Goal: Information Seeking & Learning: Find specific page/section

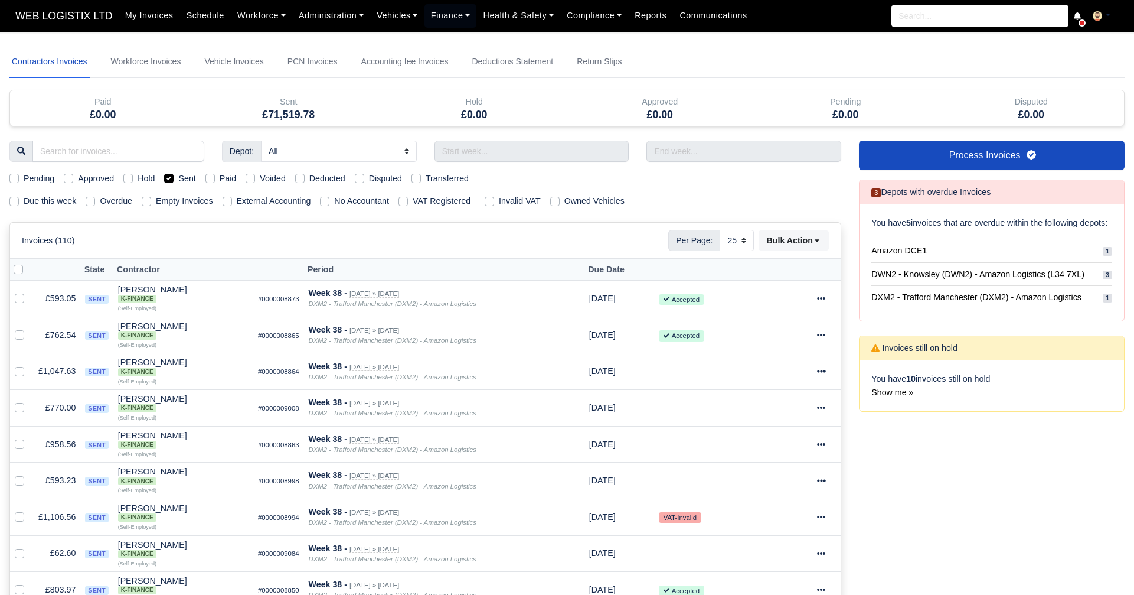
select select "25"
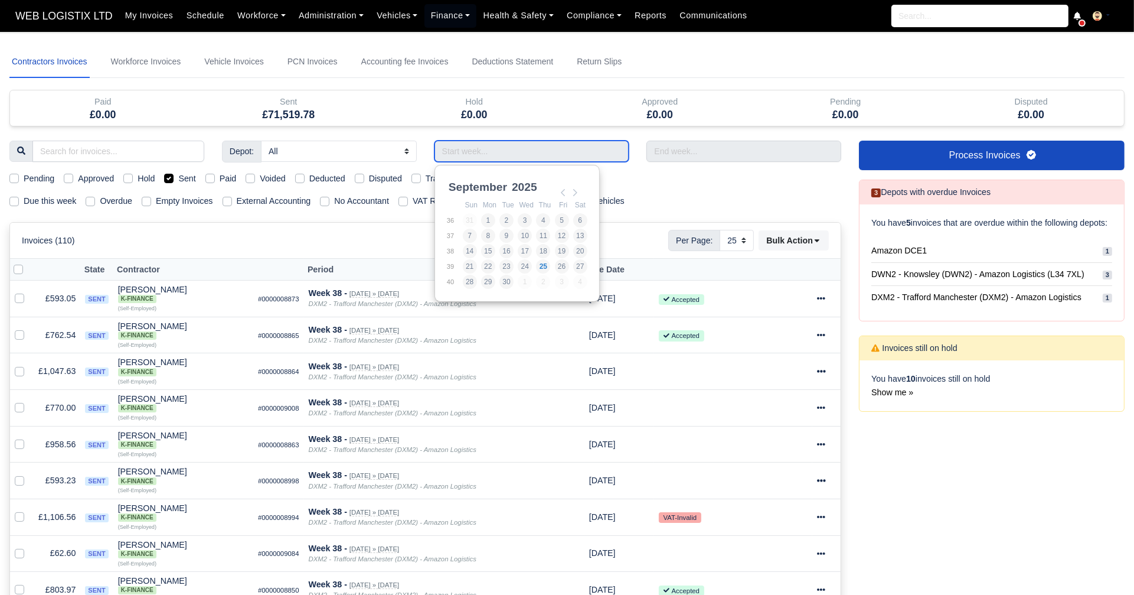
click at [474, 149] on input "Use the arrow keys to pick a date" at bounding box center [532, 151] width 195 height 21
type input "07/09/2025 - 13/09/2025"
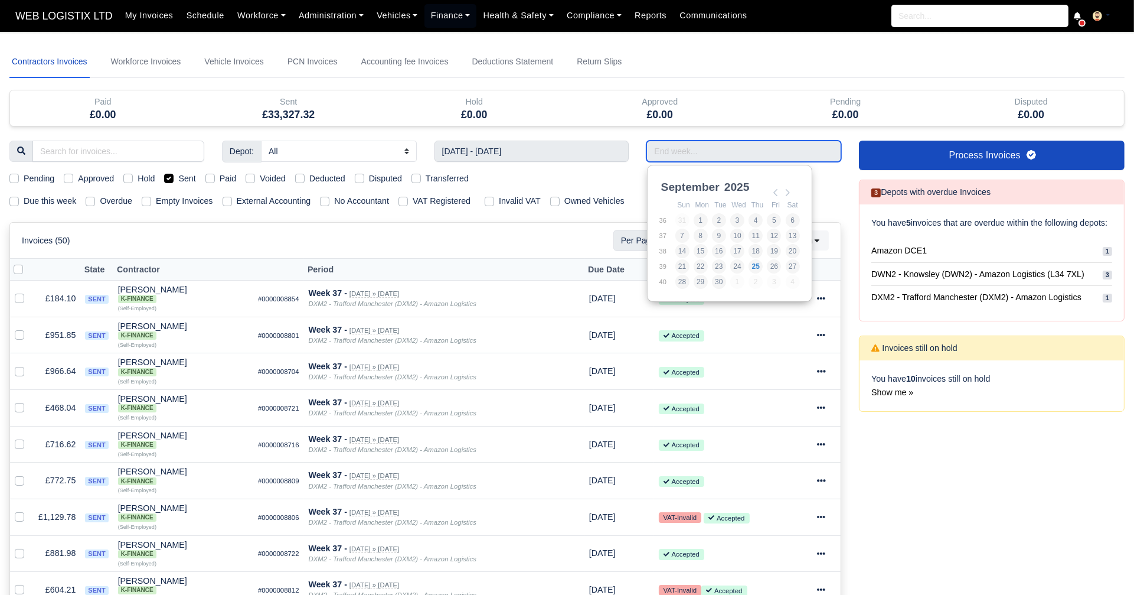
click at [699, 148] on input "Use the arrow keys to pick a date" at bounding box center [744, 151] width 195 height 21
type input "07/09/2025 - 13/09/2025"
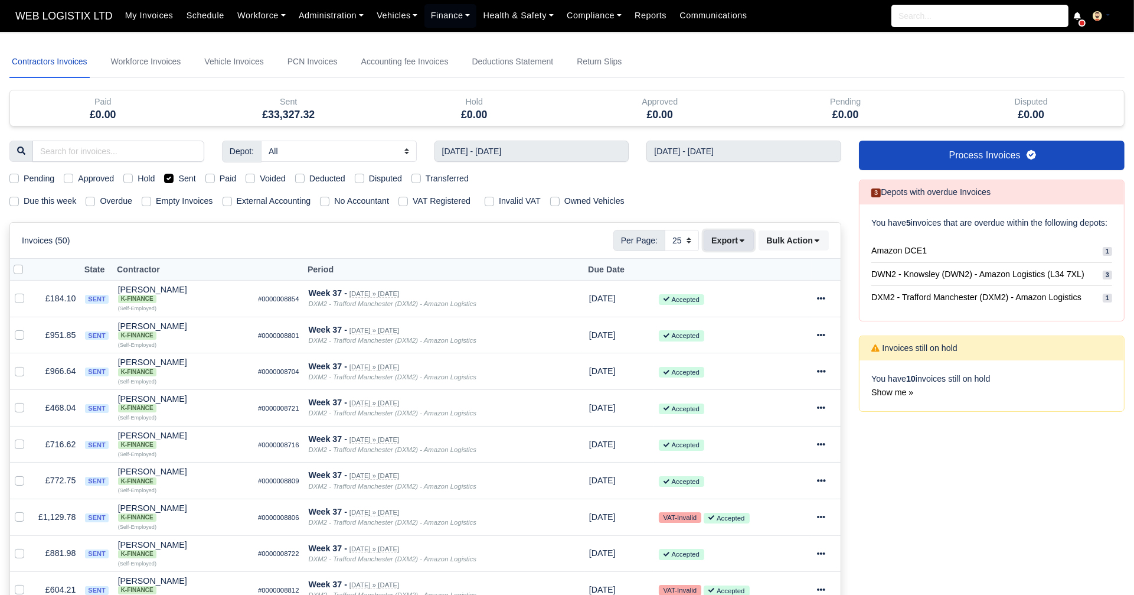
click at [753, 240] on button "Export" at bounding box center [729, 240] width 50 height 20
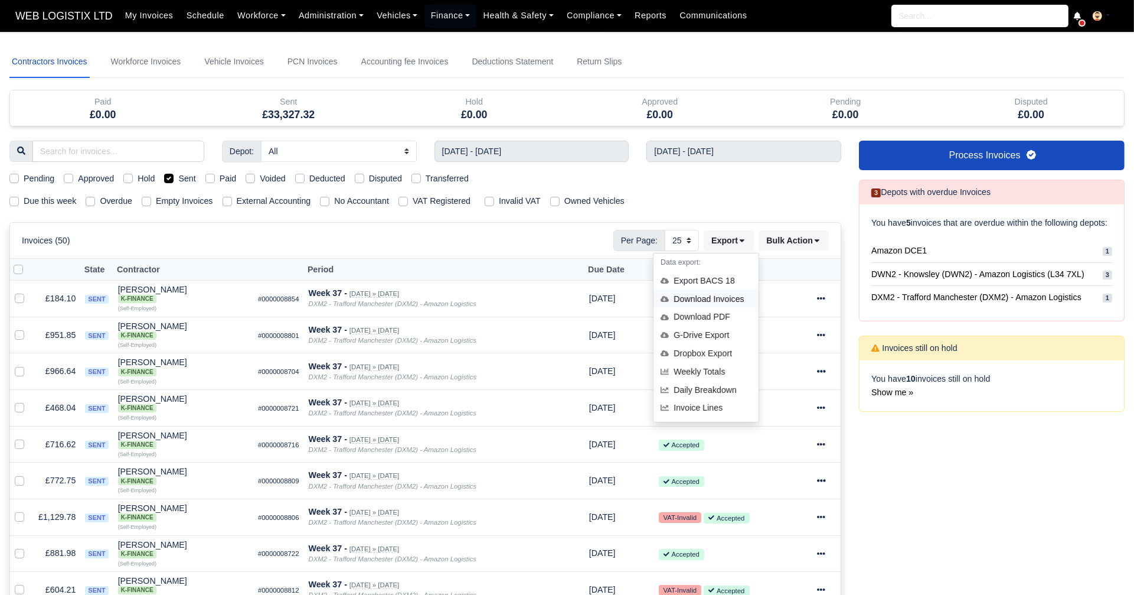
click at [721, 300] on div "Download Invoices" at bounding box center [706, 299] width 105 height 18
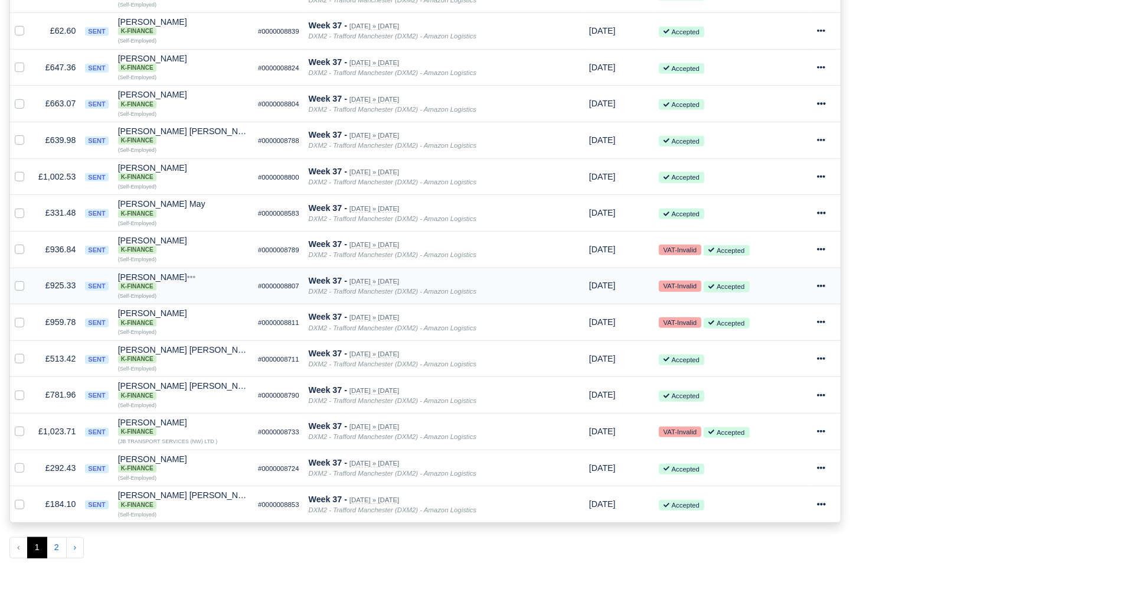
scroll to position [670, 0]
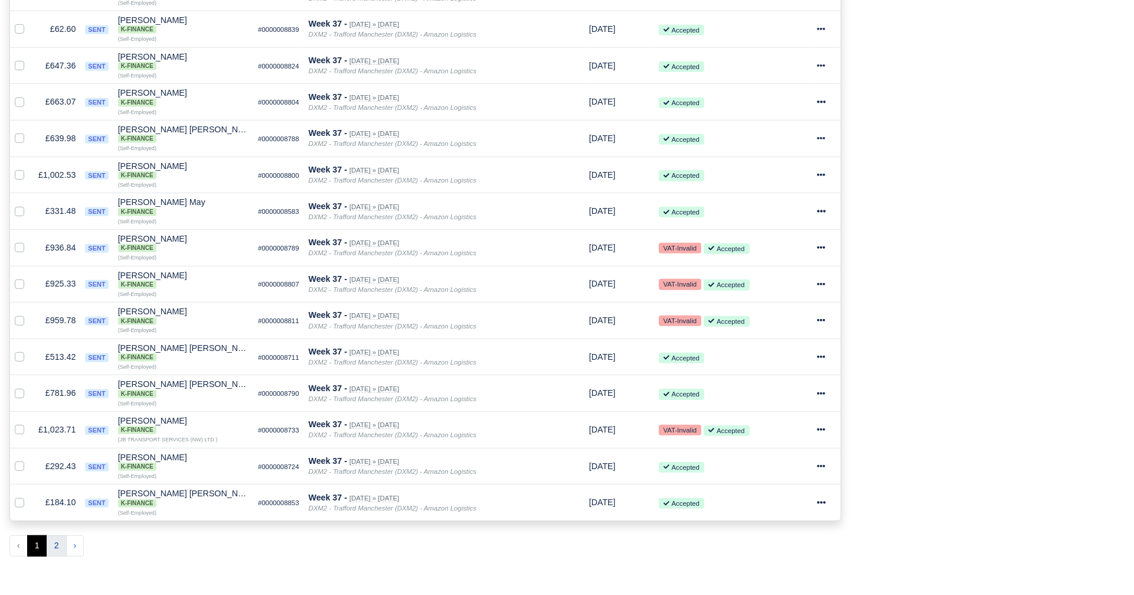
click at [58, 535] on button "2" at bounding box center [57, 545] width 20 height 21
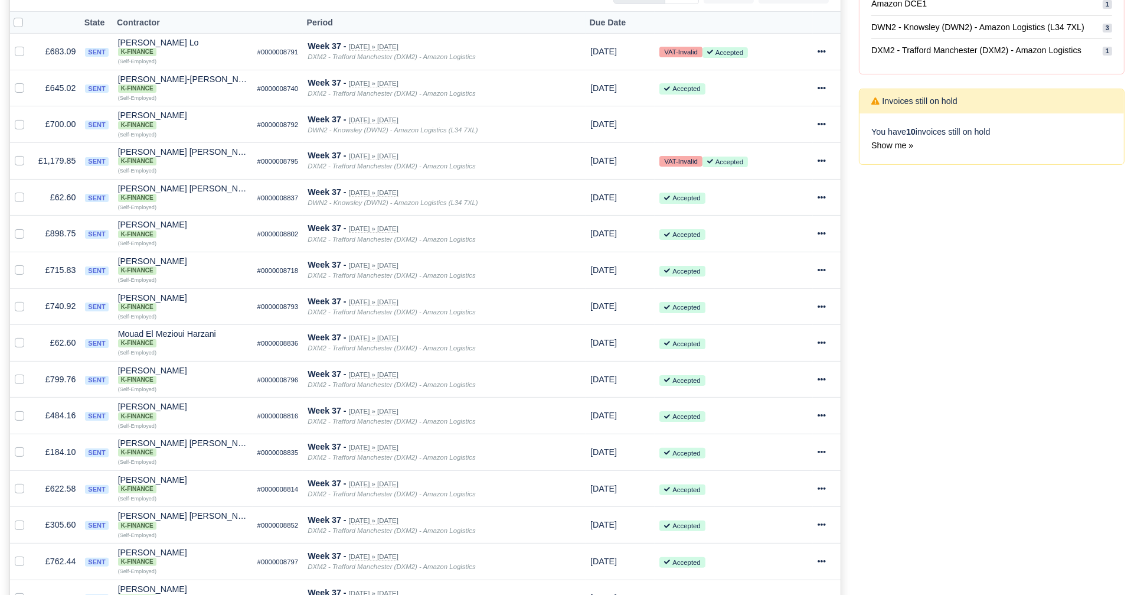
scroll to position [247, 0]
click at [824, 119] on icon at bounding box center [822, 123] width 8 height 8
click at [795, 156] on link "Show Invoice" at bounding box center [782, 160] width 105 height 18
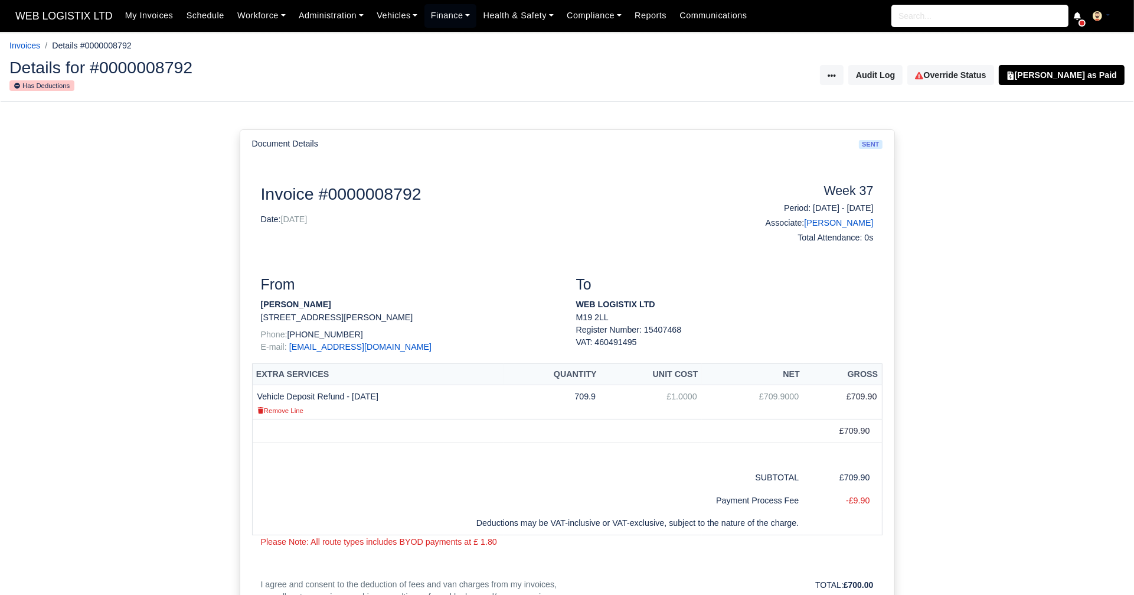
scroll to position [1, 0]
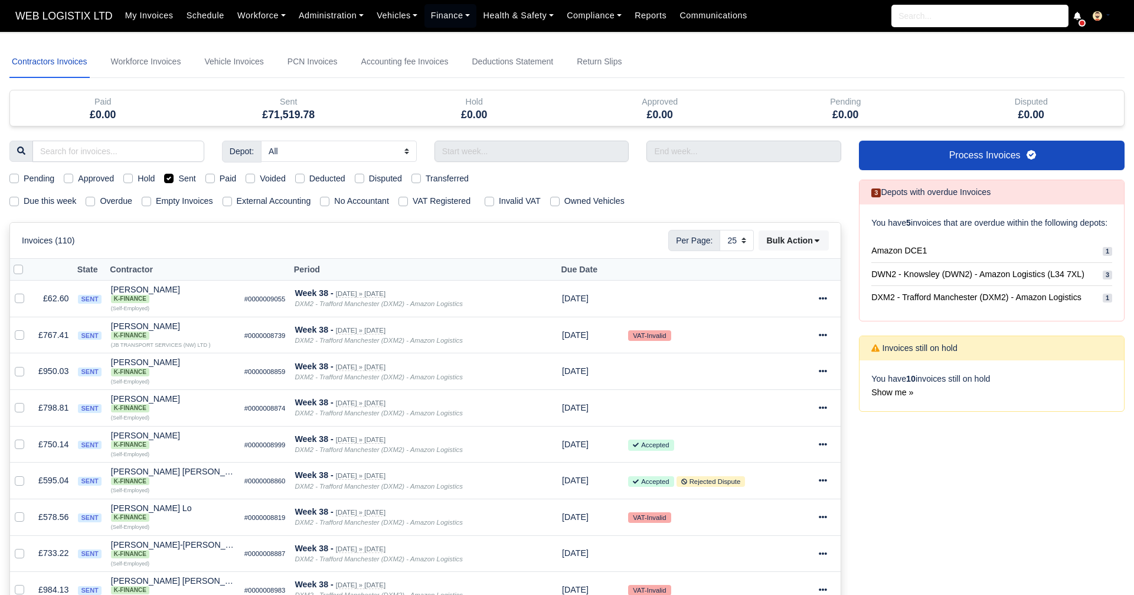
select select "25"
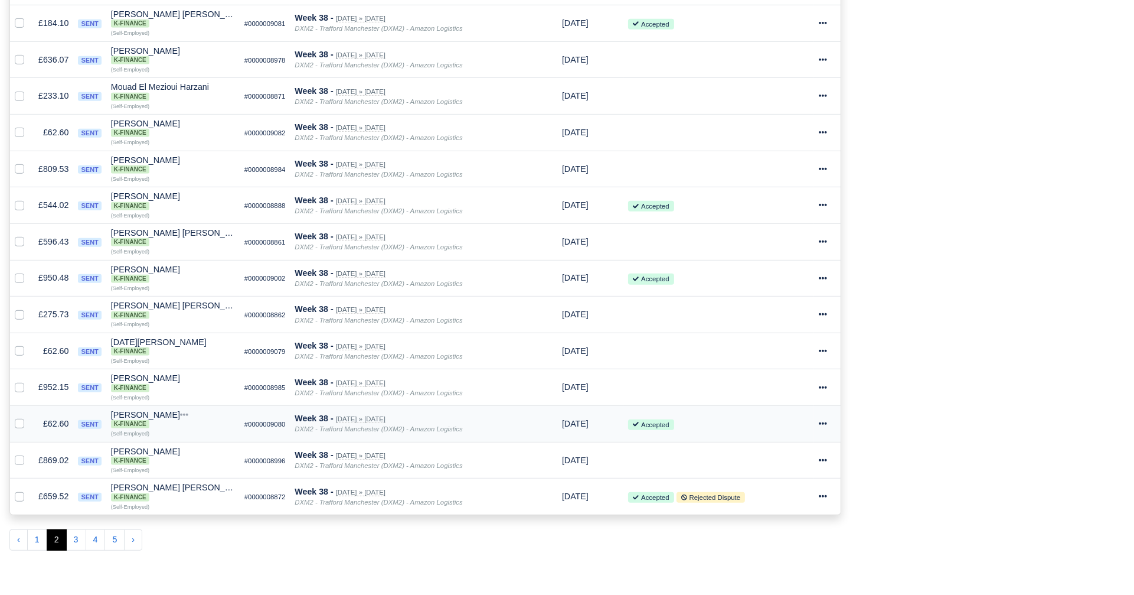
scroll to position [768, 0]
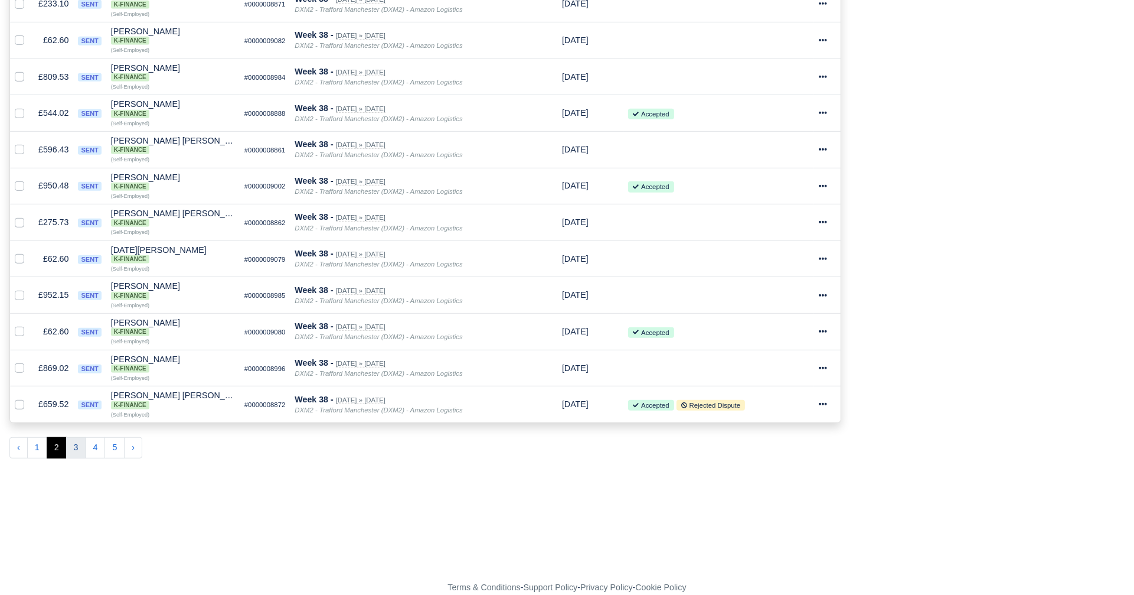
click at [70, 437] on button "3" at bounding box center [76, 447] width 20 height 21
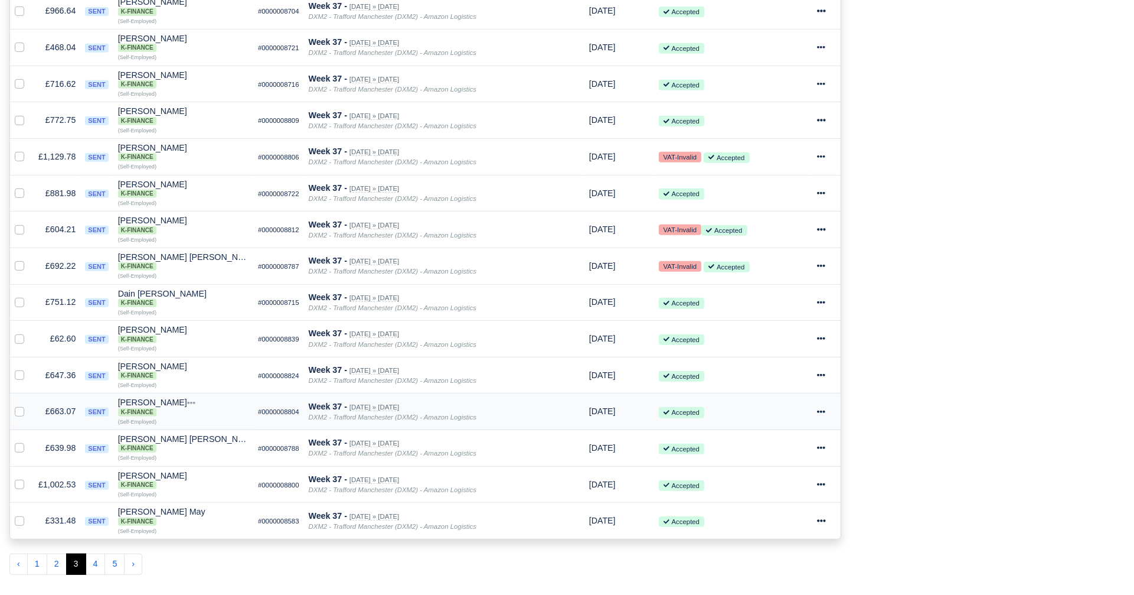
scroll to position [653, 0]
click at [95, 551] on button "4" at bounding box center [96, 561] width 20 height 21
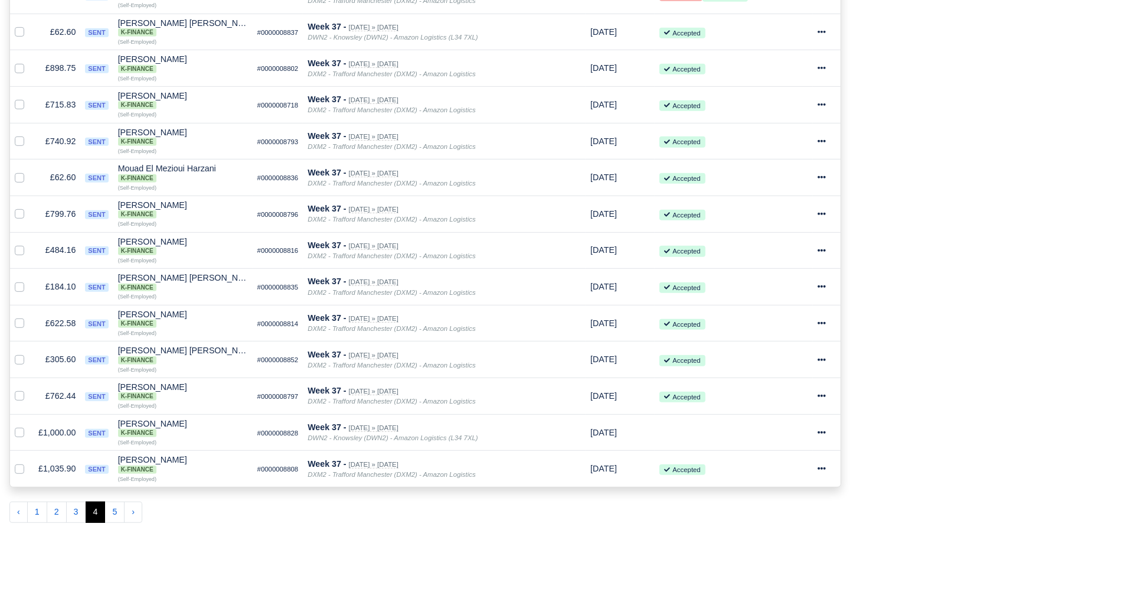
scroll to position [768, 0]
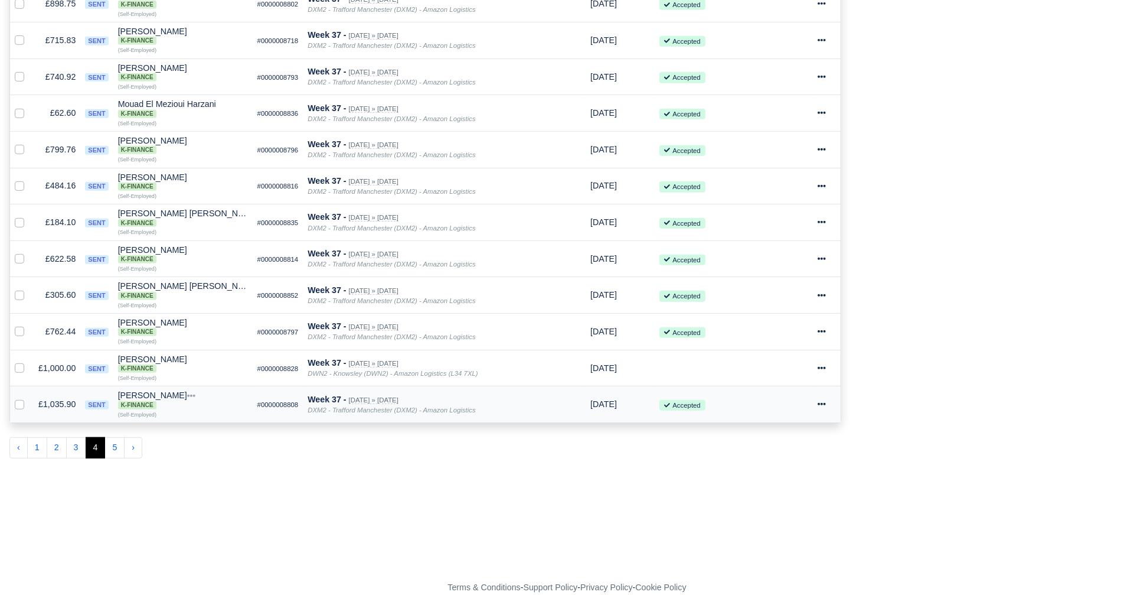
click at [821, 403] on icon at bounding box center [822, 404] width 8 height 2
click at [776, 579] on link "Print" at bounding box center [782, 588] width 105 height 18
click at [110, 437] on button "5" at bounding box center [115, 447] width 20 height 21
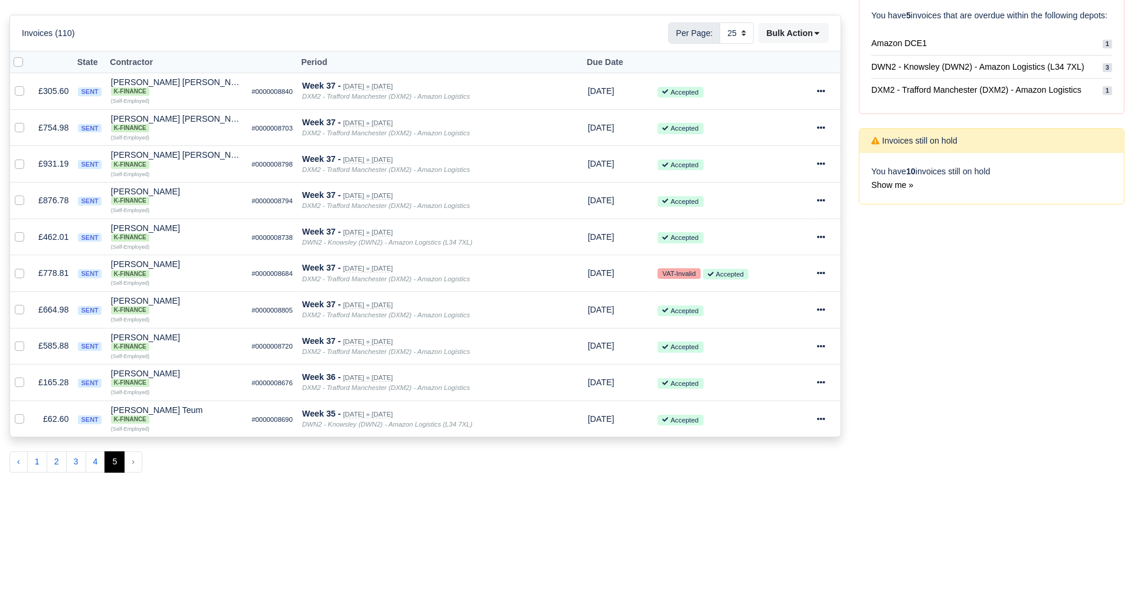
scroll to position [208, 0]
click at [33, 458] on button "1" at bounding box center [37, 461] width 20 height 21
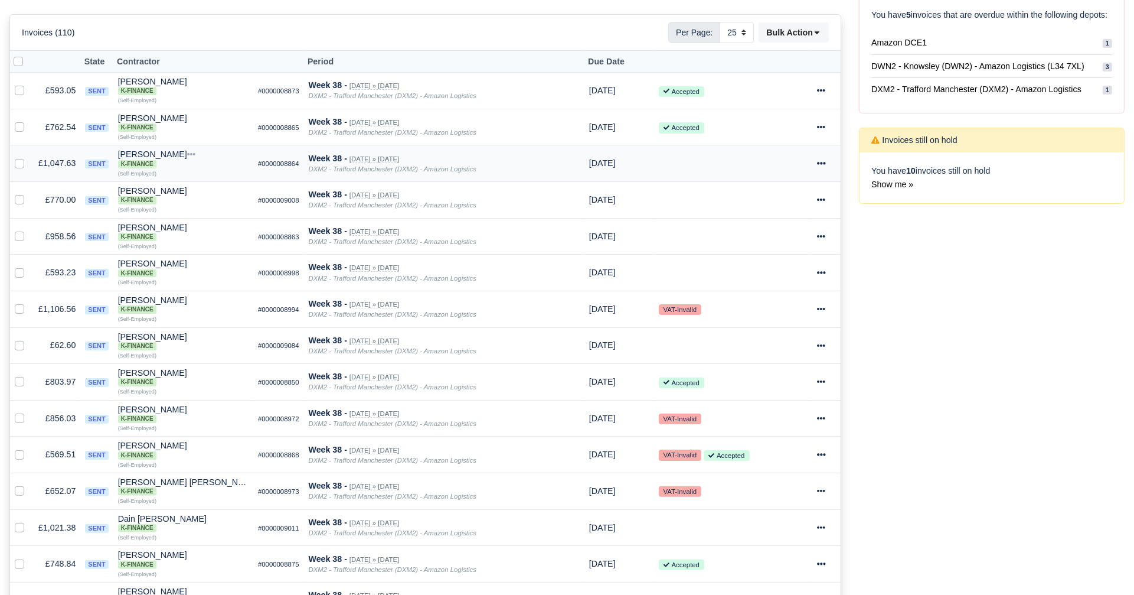
click at [820, 159] on icon at bounding box center [821, 163] width 8 height 8
click at [795, 351] on link "Print" at bounding box center [782, 347] width 105 height 18
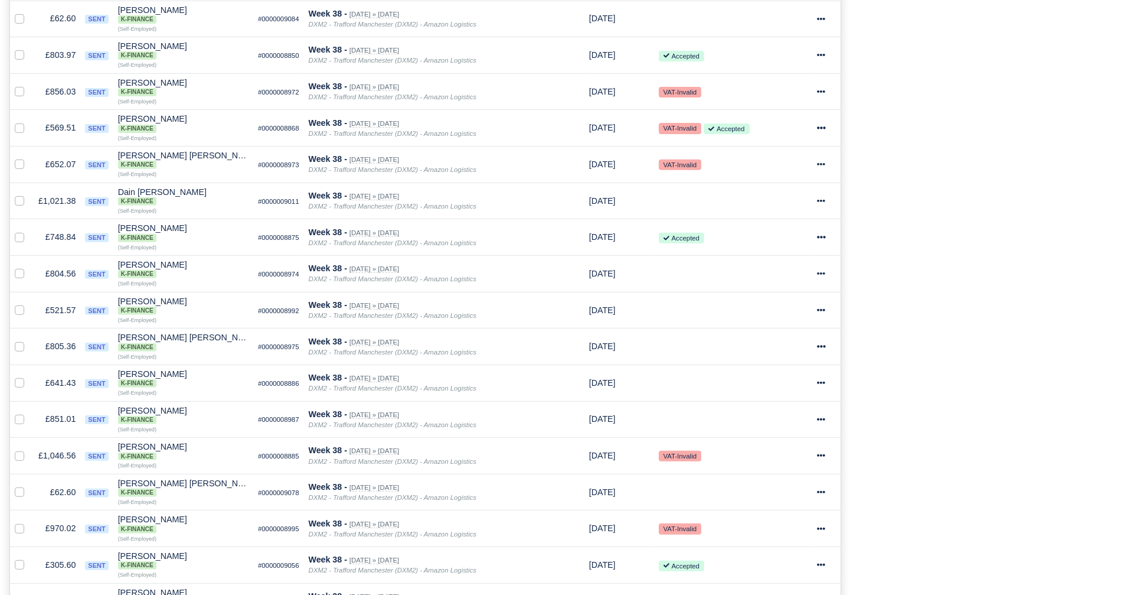
scroll to position [535, 0]
click at [826, 195] on div at bounding box center [826, 201] width 19 height 14
click at [784, 377] on link "Print" at bounding box center [782, 383] width 105 height 18
click at [937, 438] on div "Process Invoices 3 Depots with overdue Invoices You have 5 invoices that are ov…" at bounding box center [991, 153] width 283 height 1095
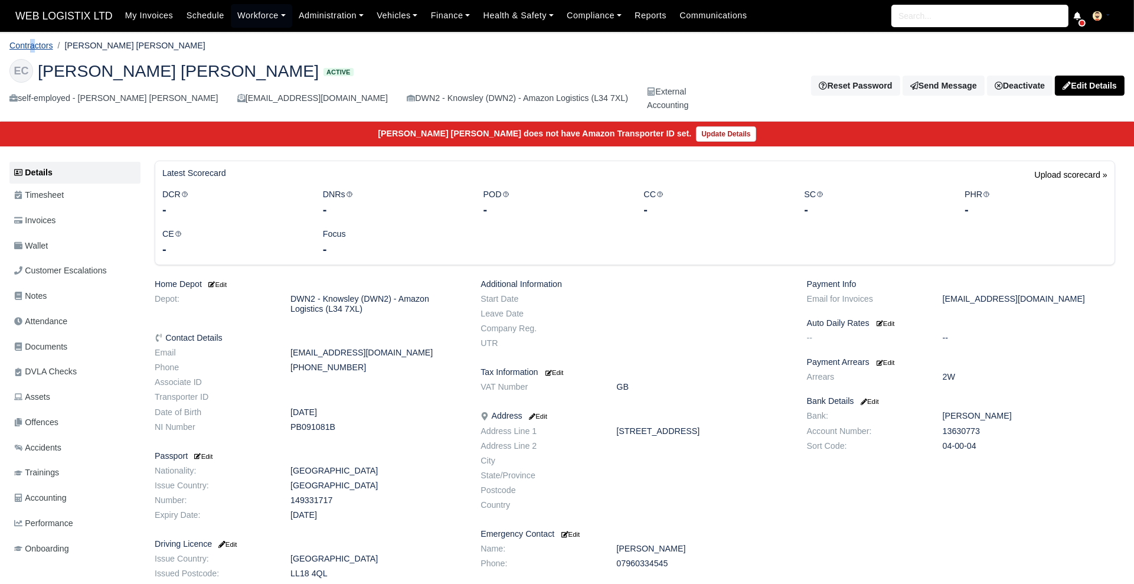
drag, startPoint x: 32, startPoint y: 52, endPoint x: 28, endPoint y: 46, distance: 7.2
click at [28, 46] on li "Contractors" at bounding box center [31, 46] width 44 height 14
click at [28, 46] on link "Contractors" at bounding box center [31, 45] width 44 height 9
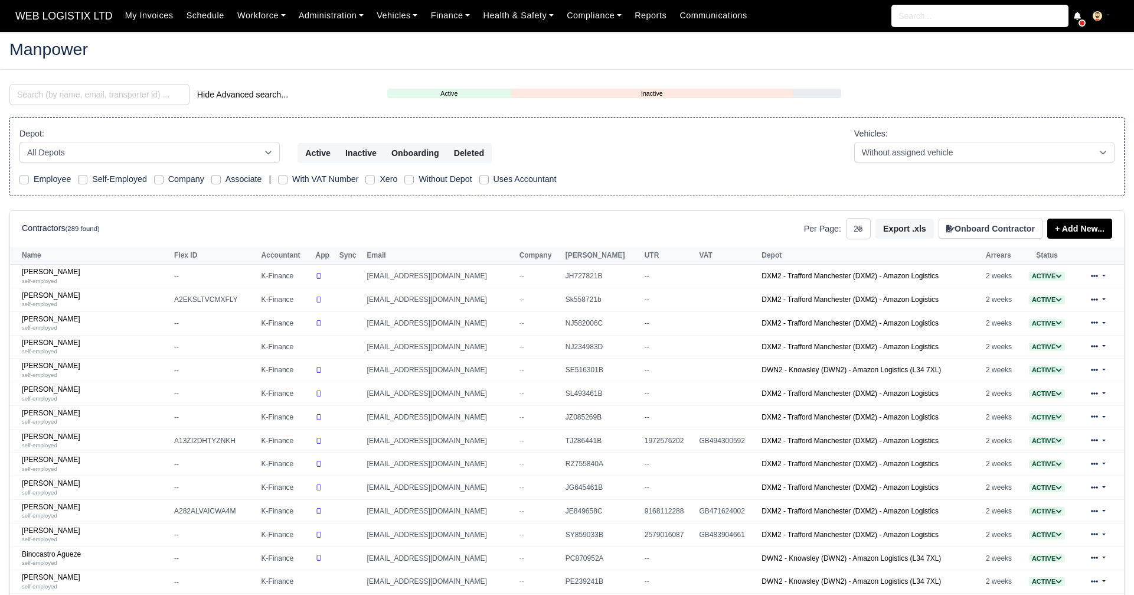
select select "25"
click at [122, 94] on input "search" at bounding box center [99, 94] width 180 height 21
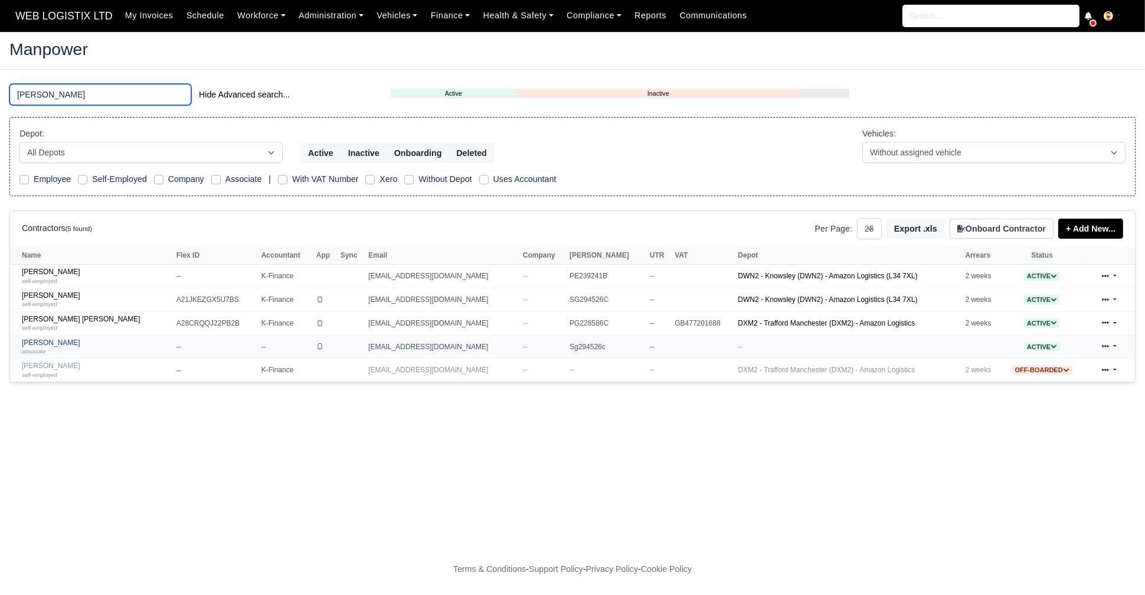
type input "[PERSON_NAME]"
click at [73, 339] on link "[PERSON_NAME] associate" at bounding box center [96, 346] width 149 height 17
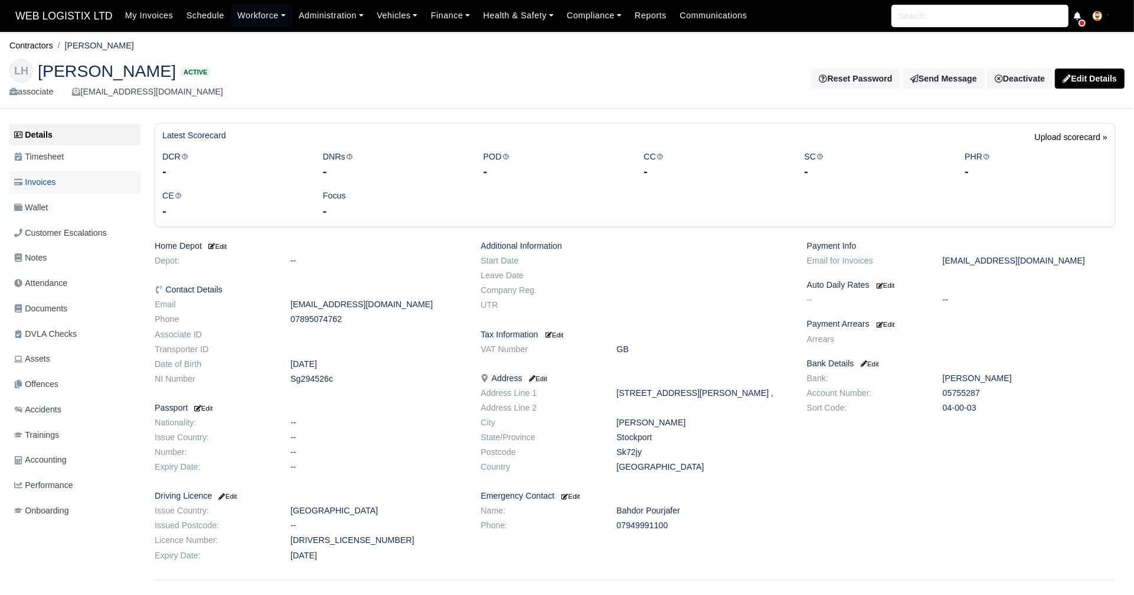
click at [40, 181] on span "Invoices" at bounding box center [34, 182] width 41 height 14
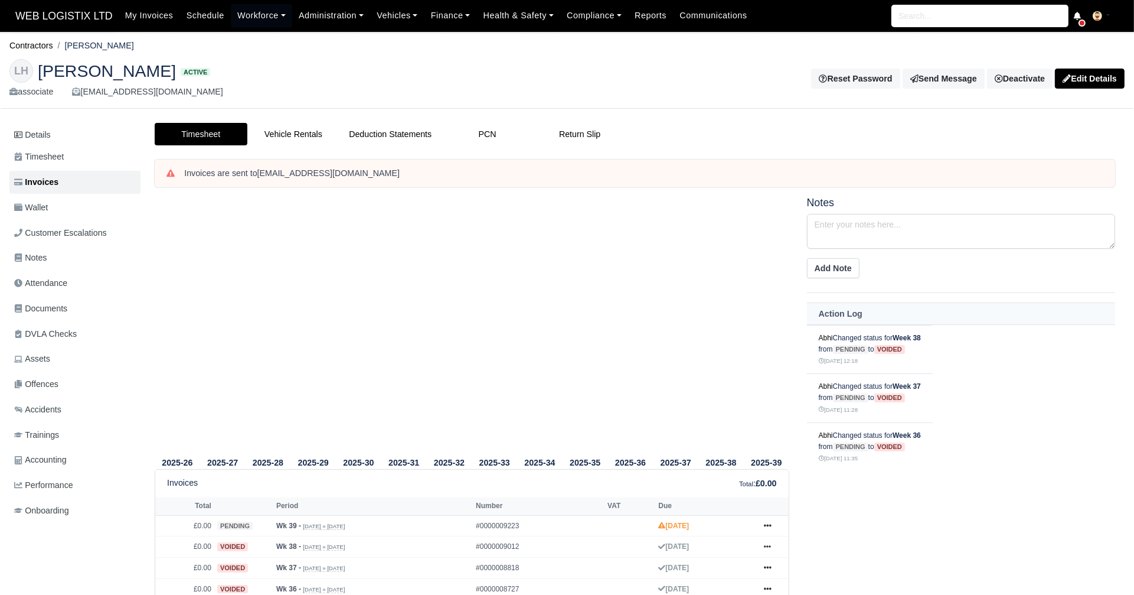
scroll to position [1, 0]
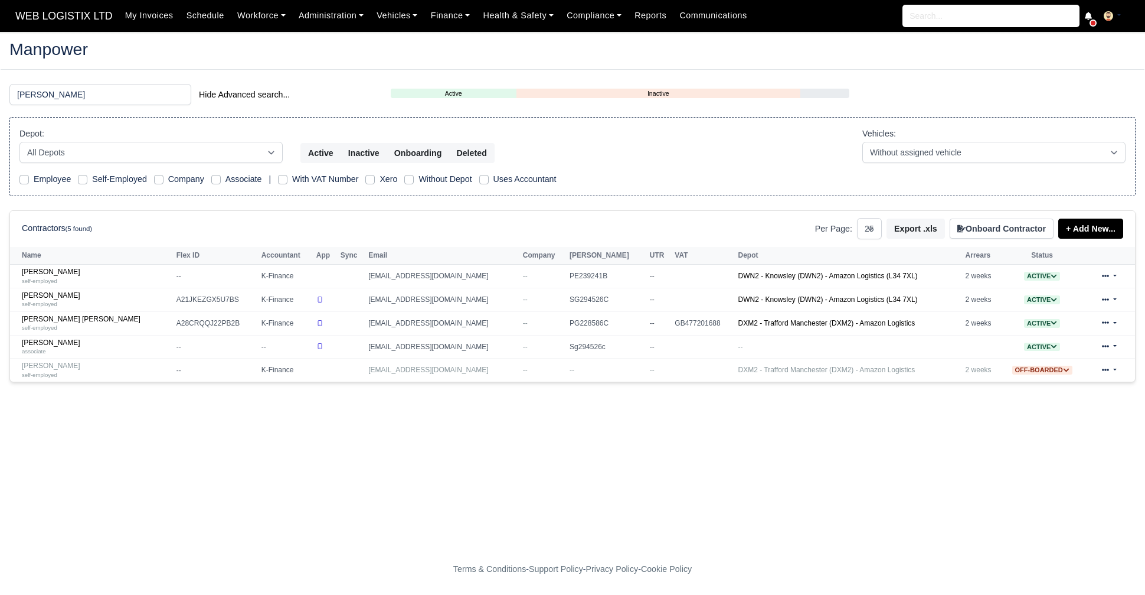
select select "25"
click at [48, 304] on small "self-employed" at bounding box center [39, 304] width 35 height 6
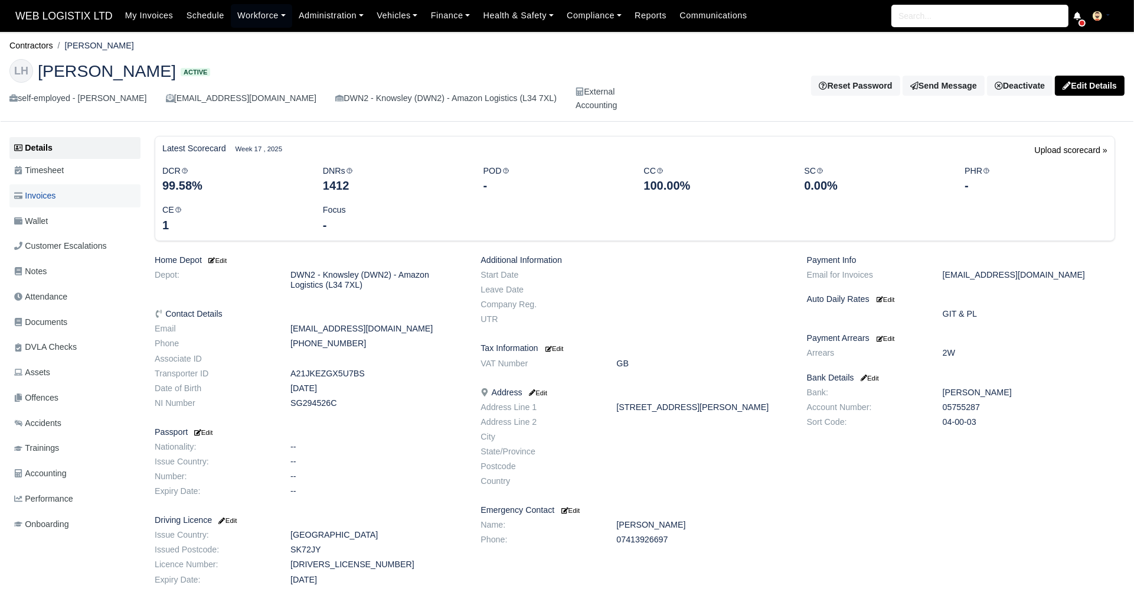
click at [52, 196] on span "Invoices" at bounding box center [34, 196] width 41 height 14
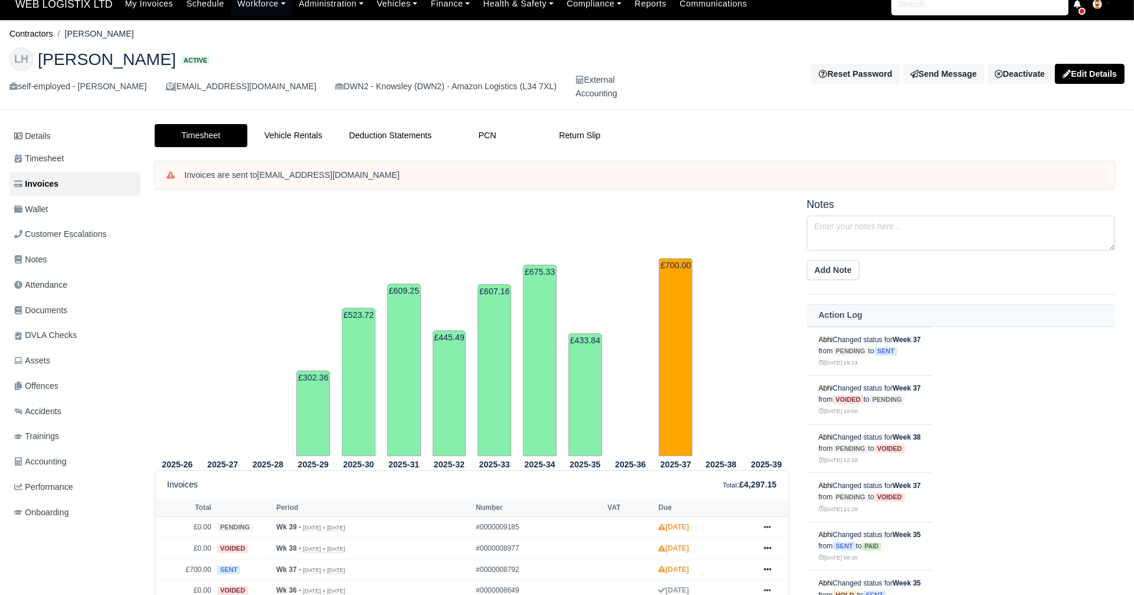
scroll to position [2, 0]
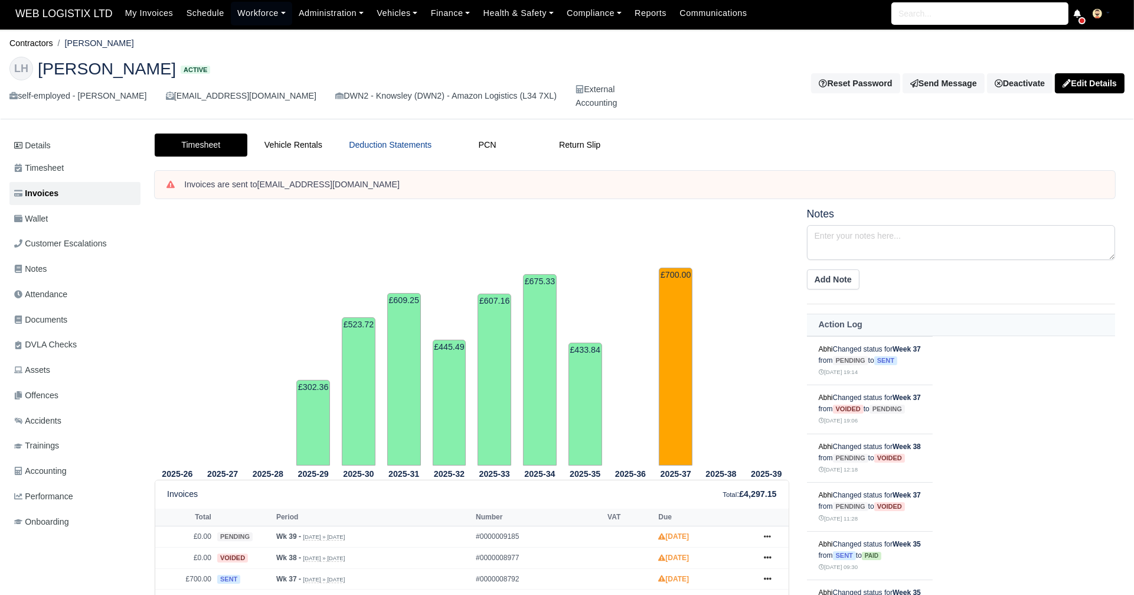
click at [365, 139] on link "Deduction Statements" at bounding box center [391, 144] width 102 height 23
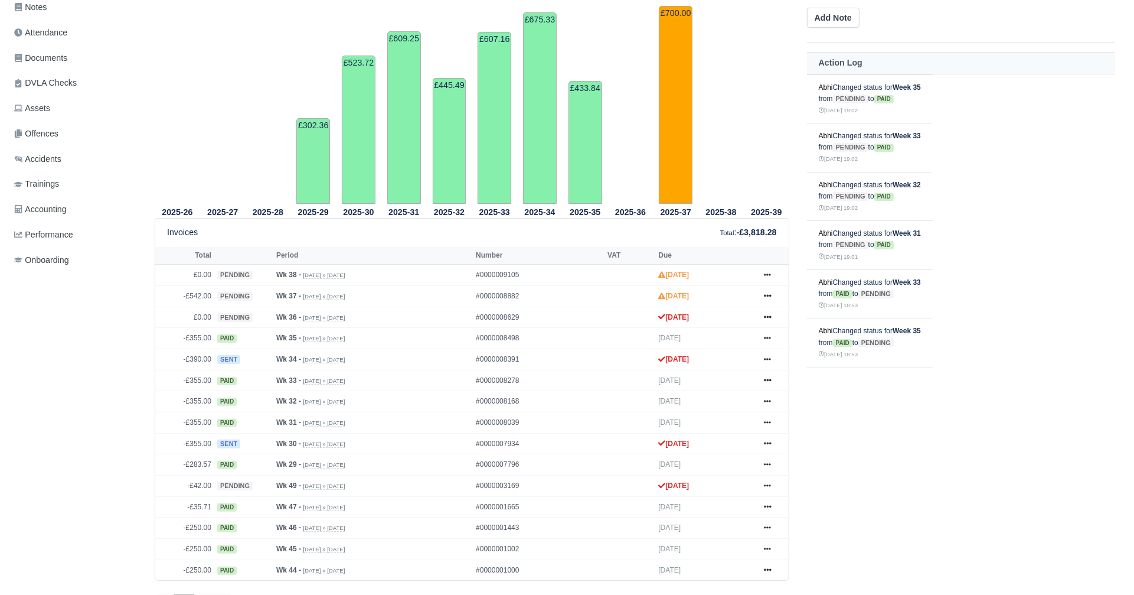
scroll to position [267, 0]
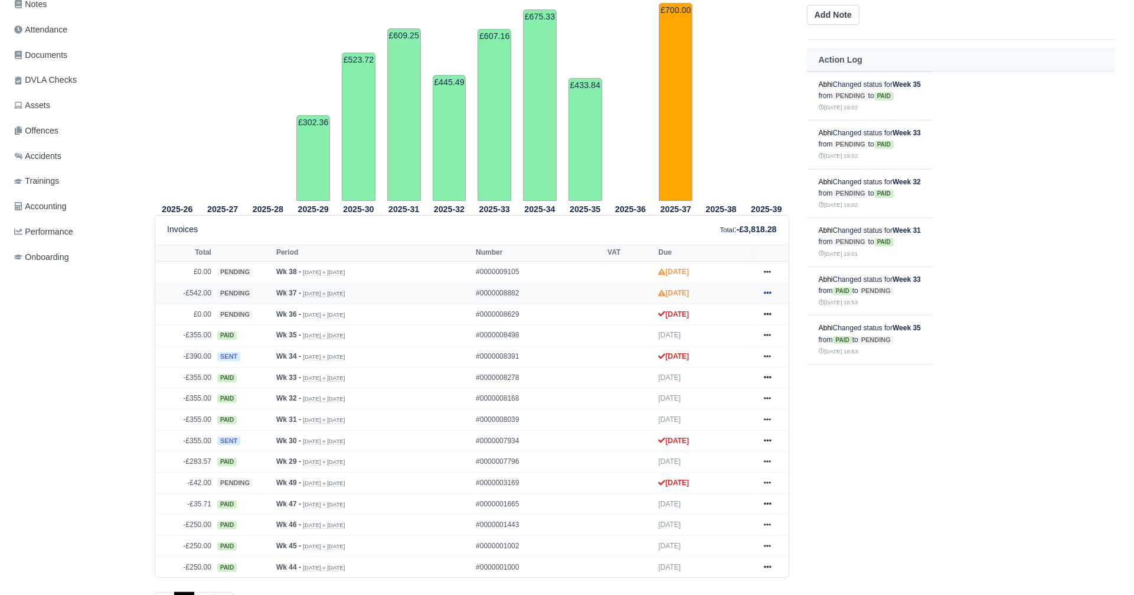
click at [769, 291] on icon at bounding box center [767, 292] width 7 height 7
click at [730, 308] on link "Show Invoice" at bounding box center [722, 314] width 105 height 25
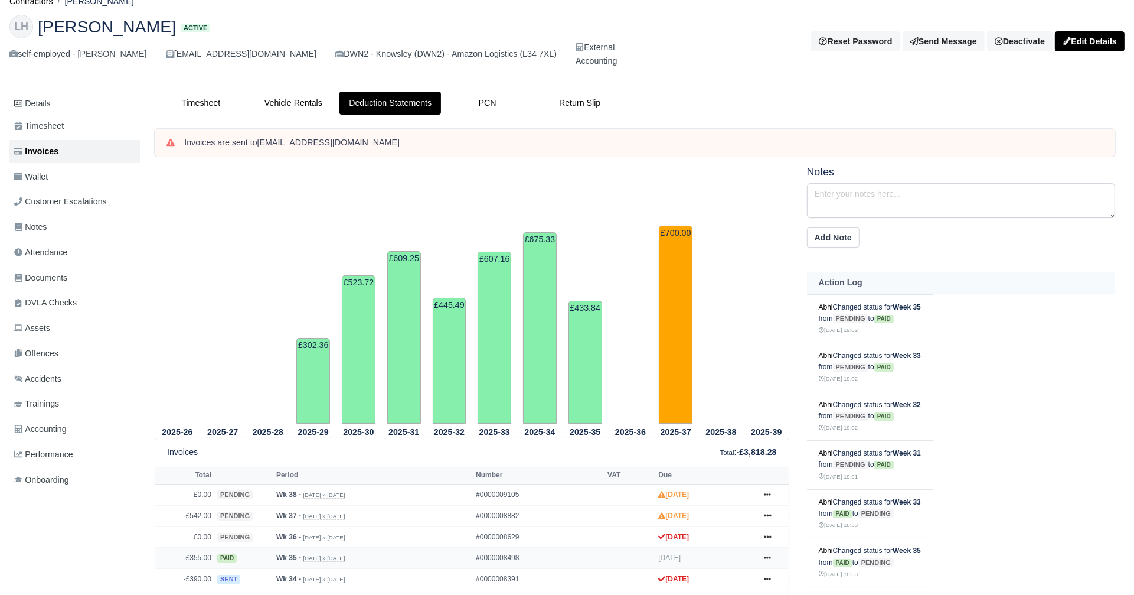
scroll to position [43, 0]
click at [198, 102] on link "Timesheet" at bounding box center [201, 104] width 93 height 23
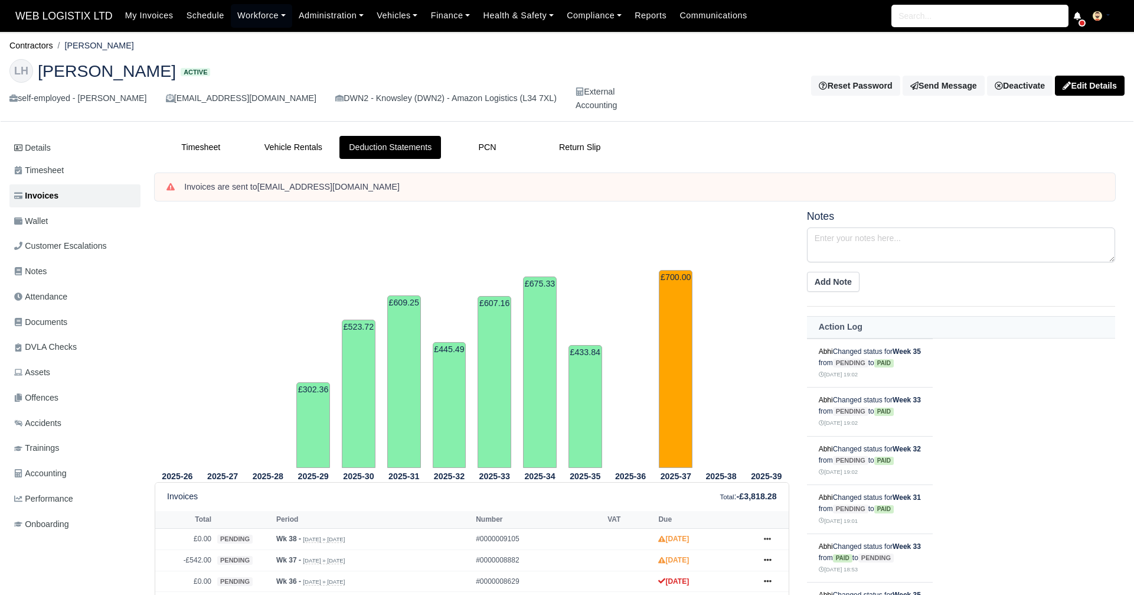
scroll to position [43, 0]
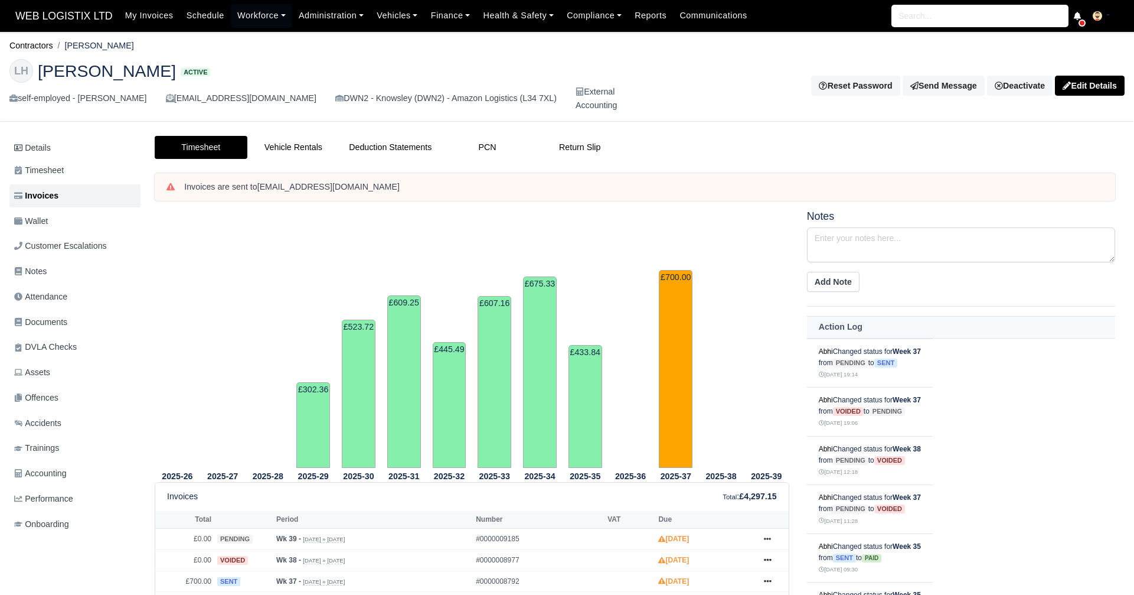
scroll to position [2, 0]
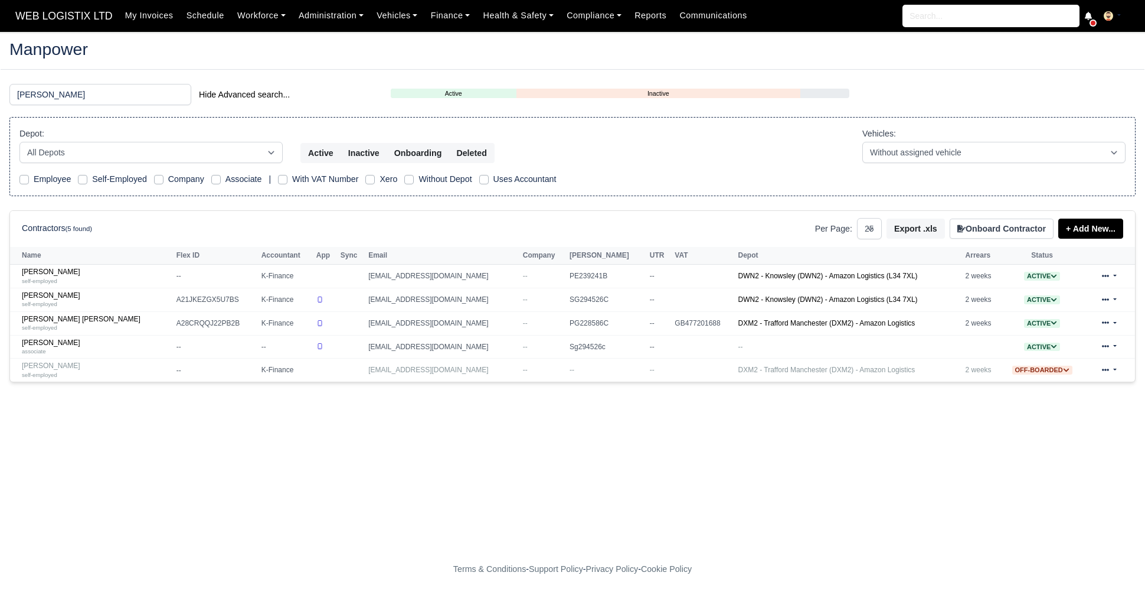
select select "25"
drag, startPoint x: 154, startPoint y: 90, endPoint x: 175, endPoint y: 93, distance: 20.8
click at [175, 93] on input "[PERSON_NAME]" at bounding box center [100, 94] width 182 height 21
click at [179, 94] on input "[PERSON_NAME]" at bounding box center [100, 94] width 182 height 21
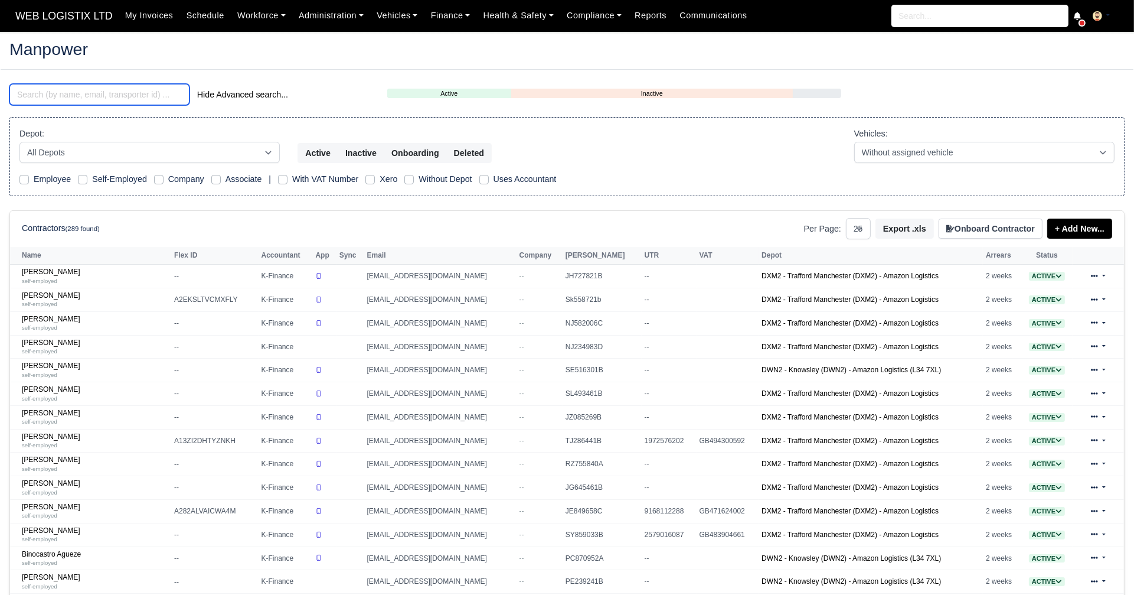
click at [84, 85] on input "search" at bounding box center [99, 94] width 180 height 21
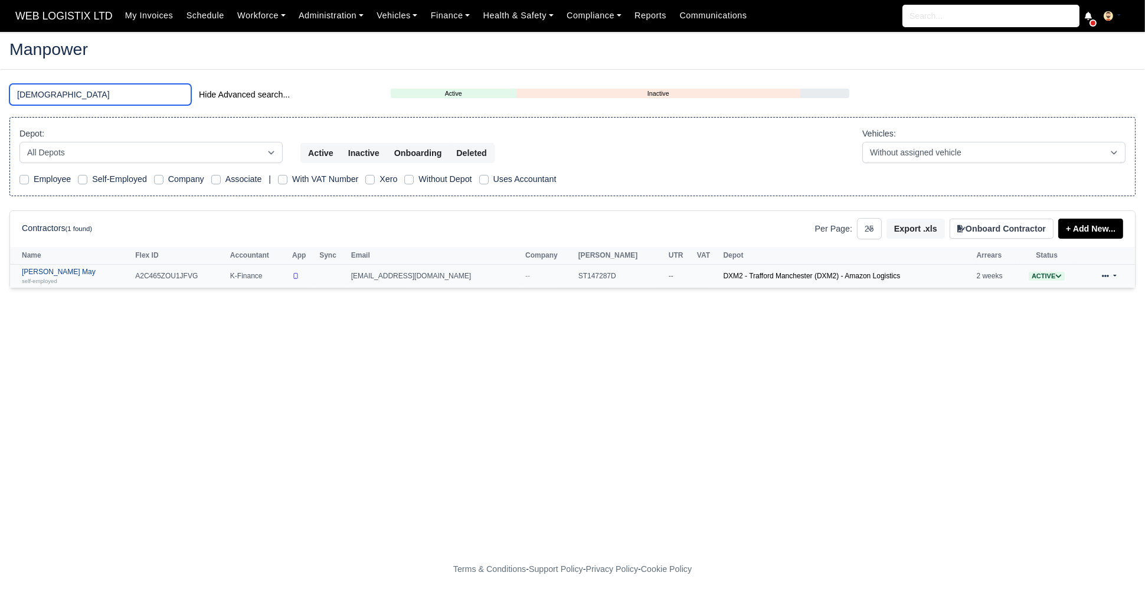
type input "godw"
click at [94, 281] on div "self-employed" at bounding box center [75, 280] width 107 height 8
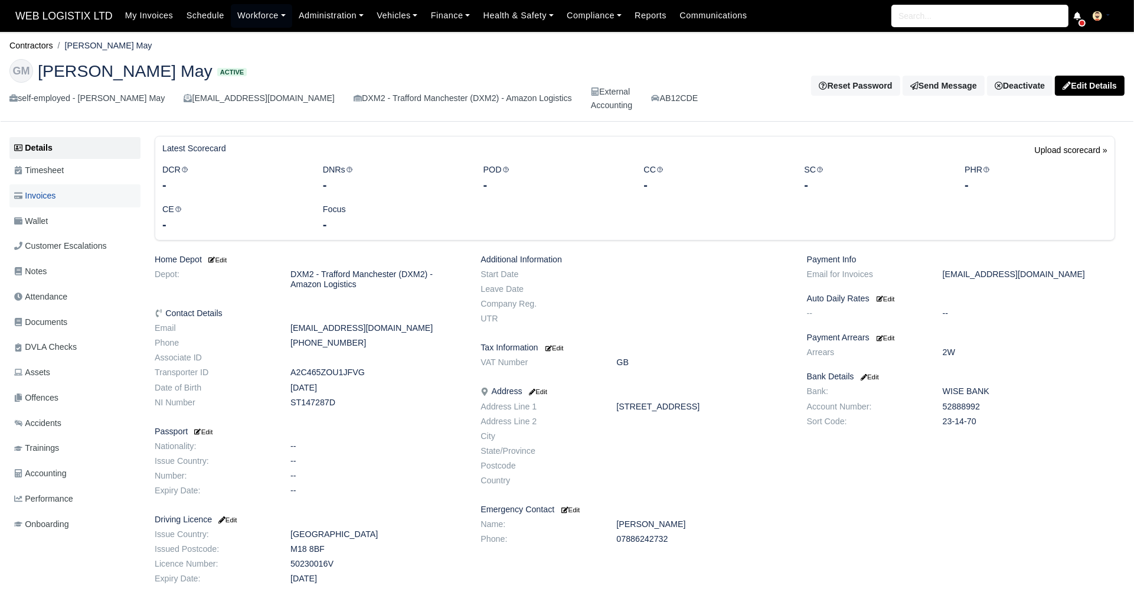
click at [48, 204] on link "Invoices" at bounding box center [74, 195] width 131 height 23
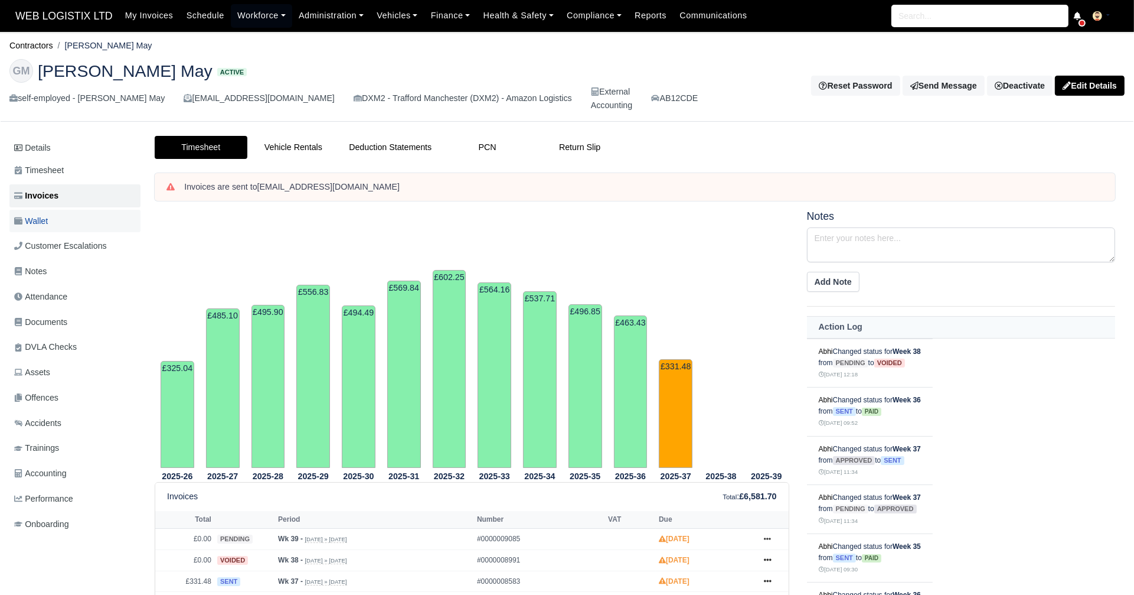
click at [31, 216] on span "Wallet" at bounding box center [31, 221] width 34 height 14
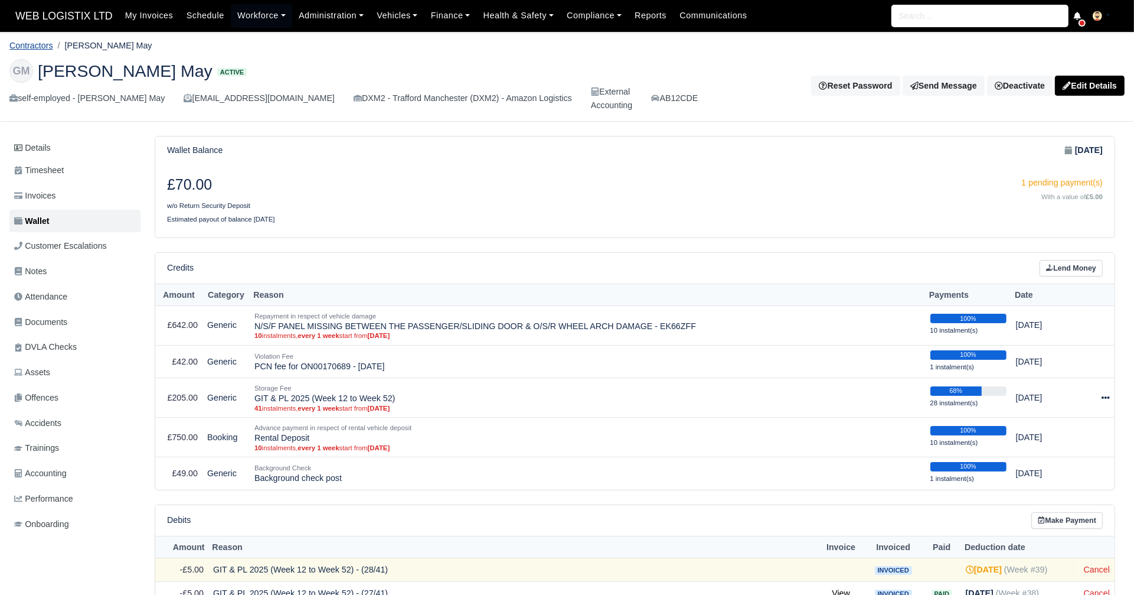
click at [35, 41] on link "Contractors" at bounding box center [31, 45] width 44 height 9
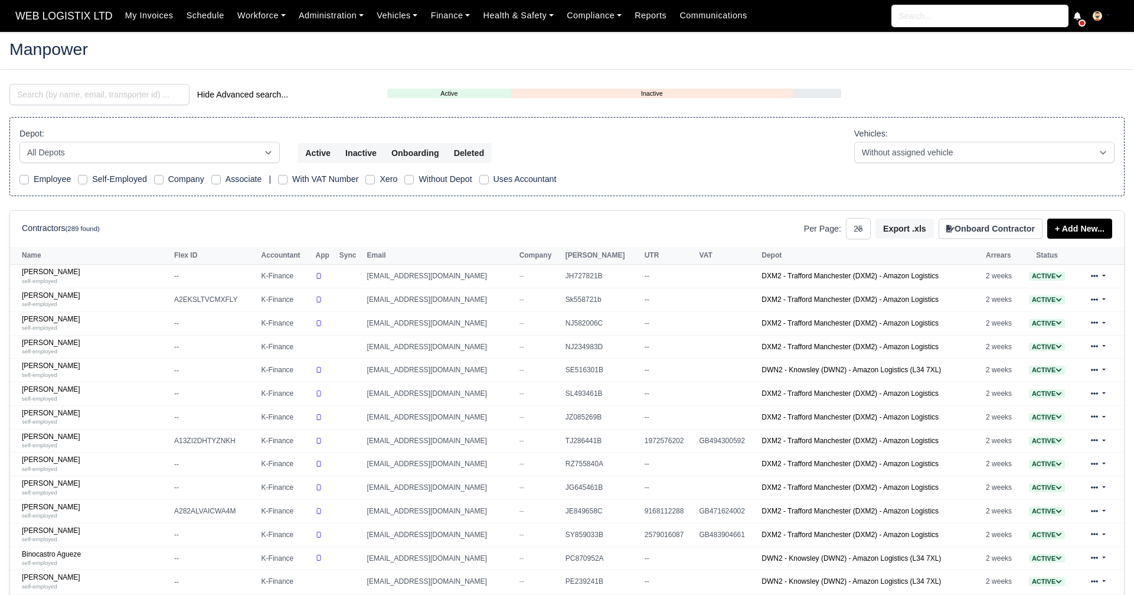
select select "25"
